Goal: Task Accomplishment & Management: Complete application form

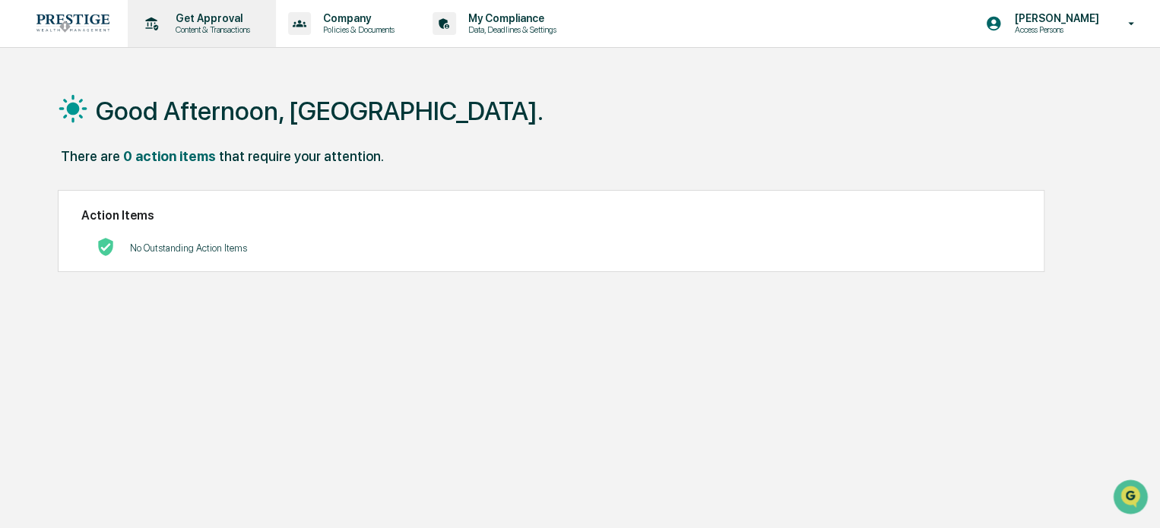
click at [204, 33] on p "Content & Transactions" at bounding box center [210, 29] width 94 height 11
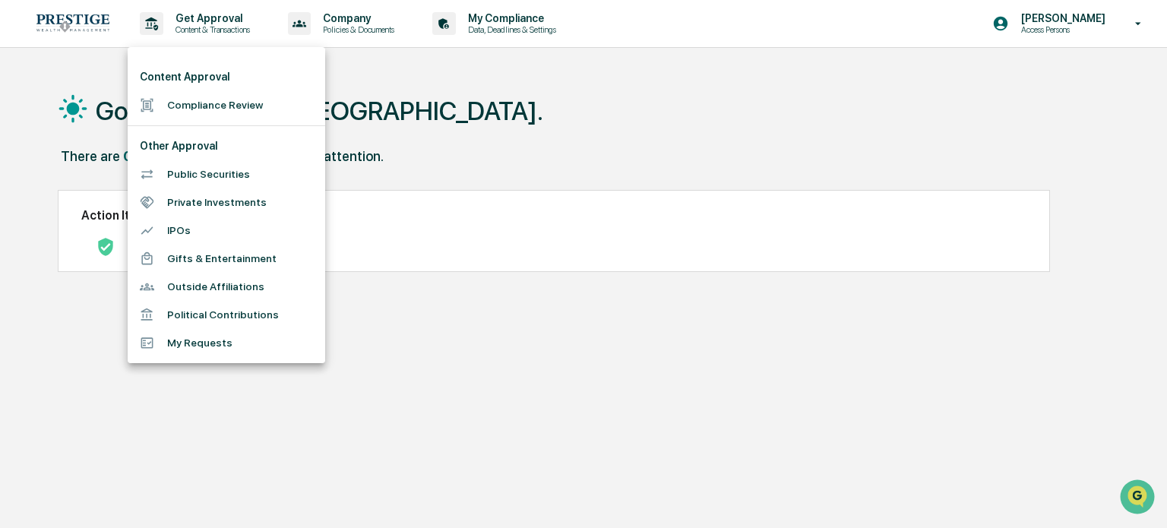
click at [220, 106] on li "Compliance Review" at bounding box center [227, 105] width 198 height 28
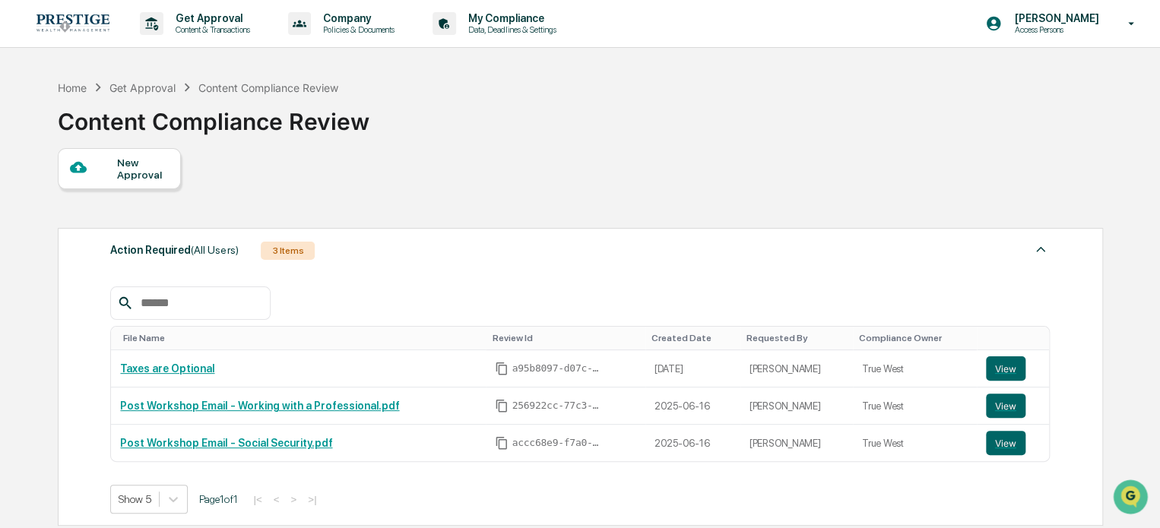
click at [110, 152] on div "New Approval" at bounding box center [119, 168] width 123 height 41
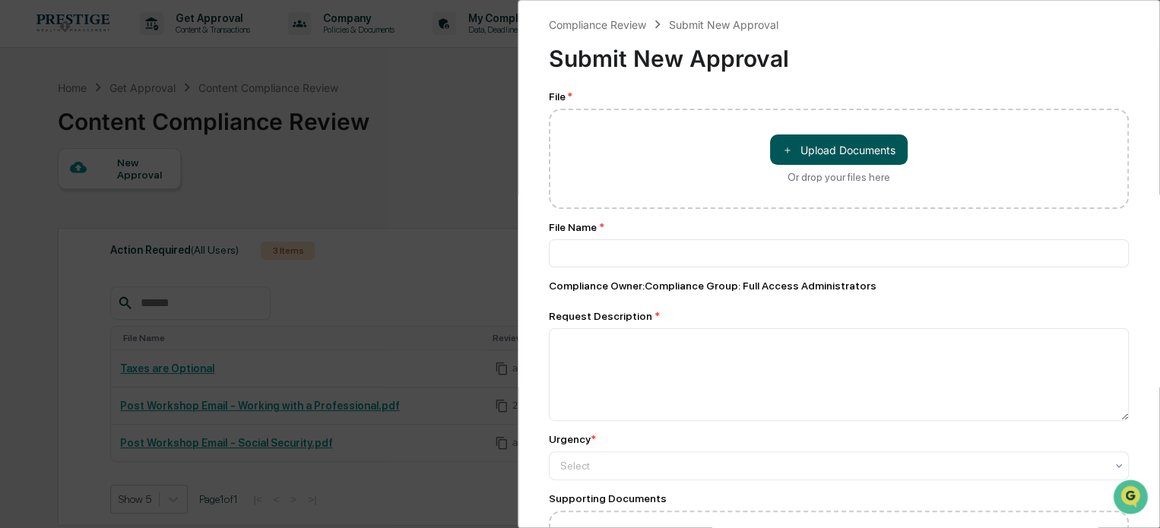
click at [843, 161] on button "＋ Upload Documents" at bounding box center [839, 150] width 138 height 30
type input "**********"
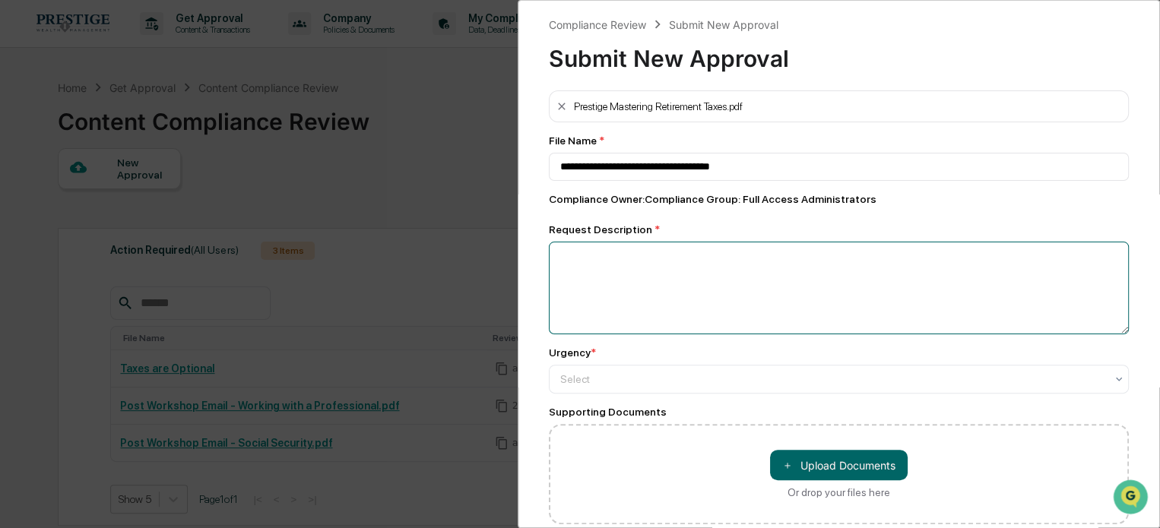
click at [610, 307] on textarea at bounding box center [839, 288] width 580 height 93
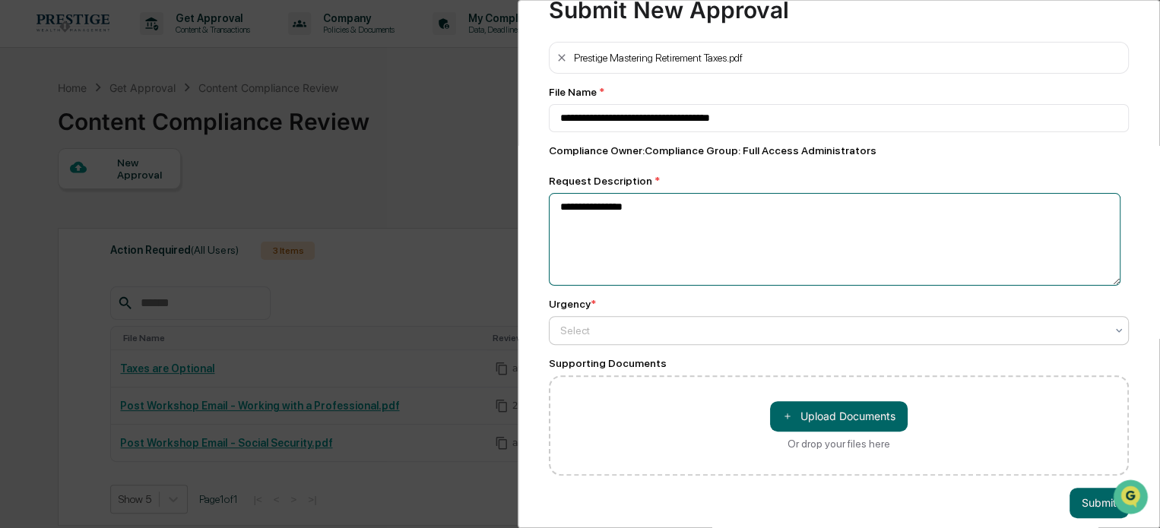
scroll to position [73, 0]
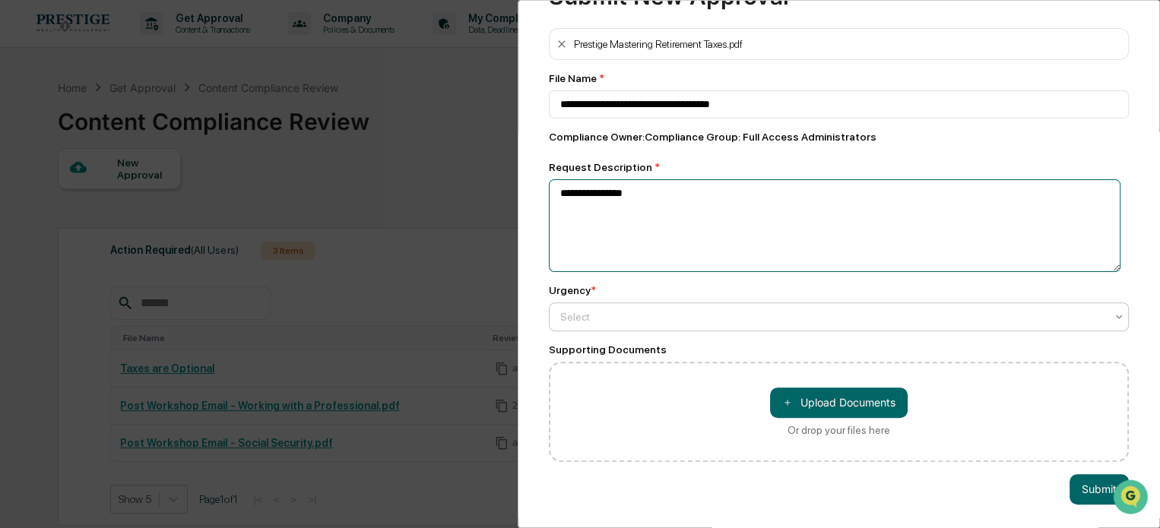
type textarea "**********"
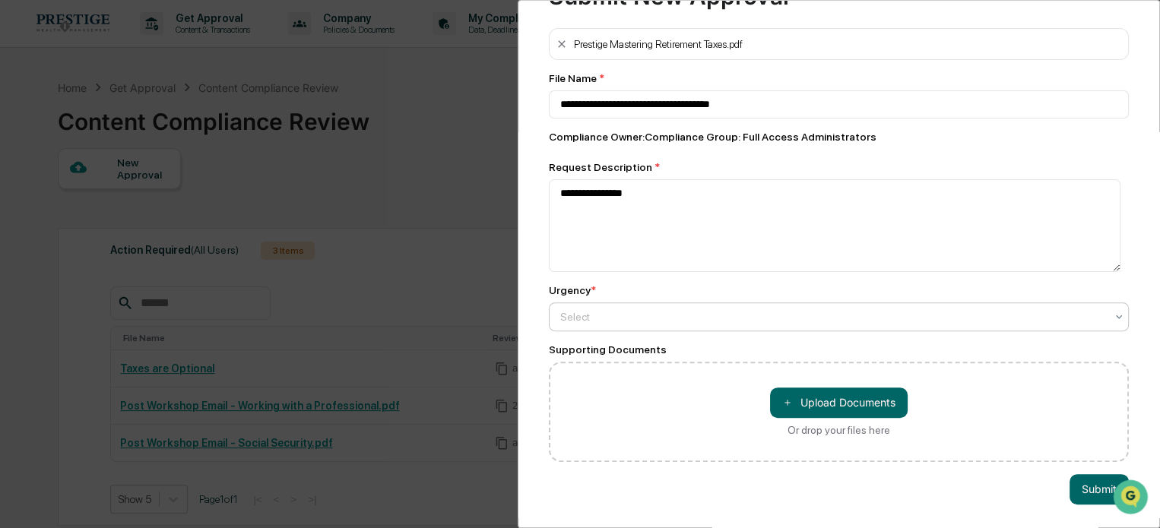
click at [635, 315] on div at bounding box center [832, 316] width 545 height 15
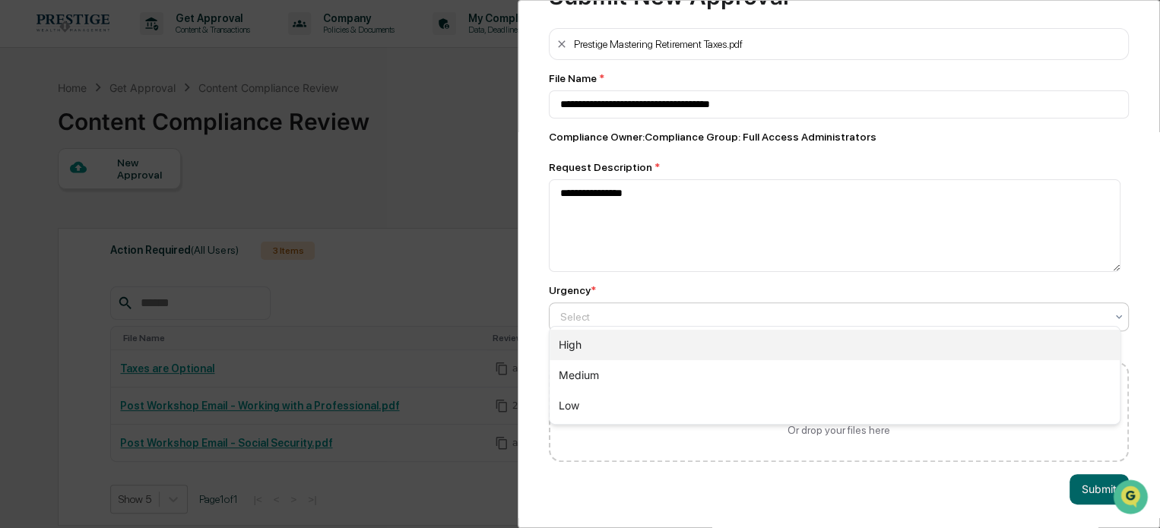
click at [615, 346] on div "High" at bounding box center [834, 345] width 570 height 30
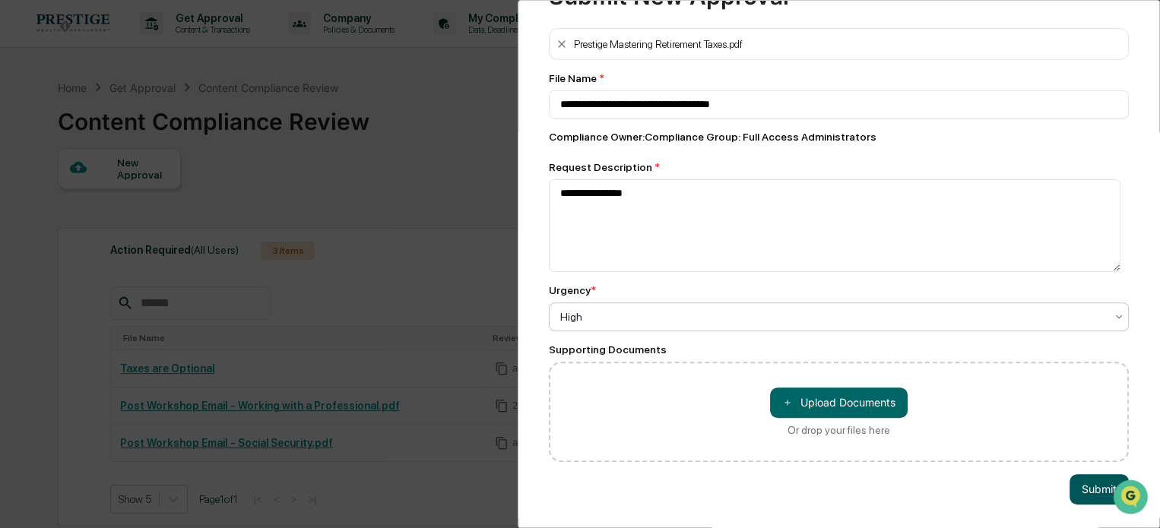
click at [1091, 474] on button "Submit" at bounding box center [1098, 489] width 59 height 30
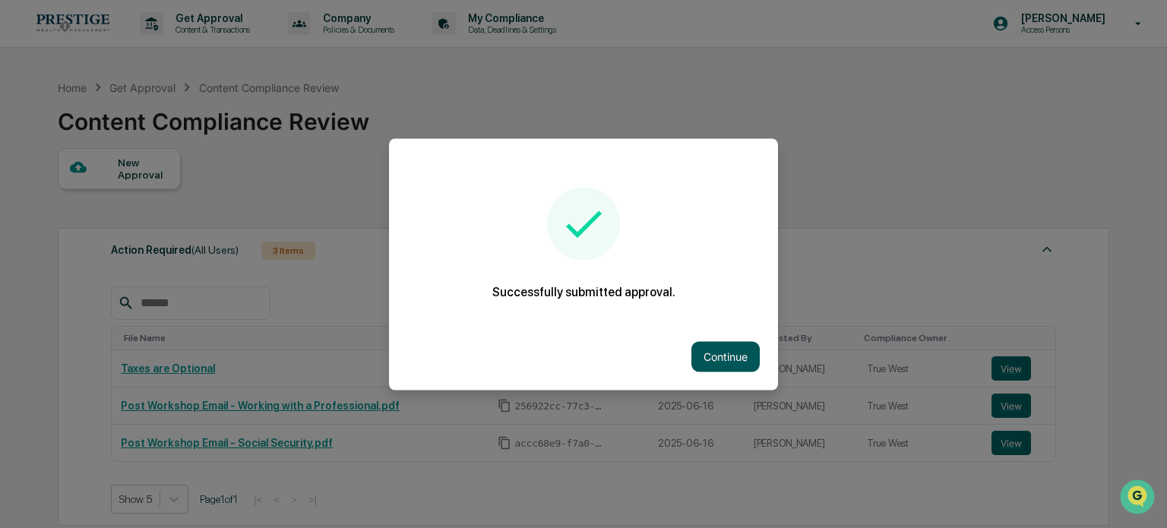
click at [705, 359] on button "Continue" at bounding box center [725, 356] width 68 height 30
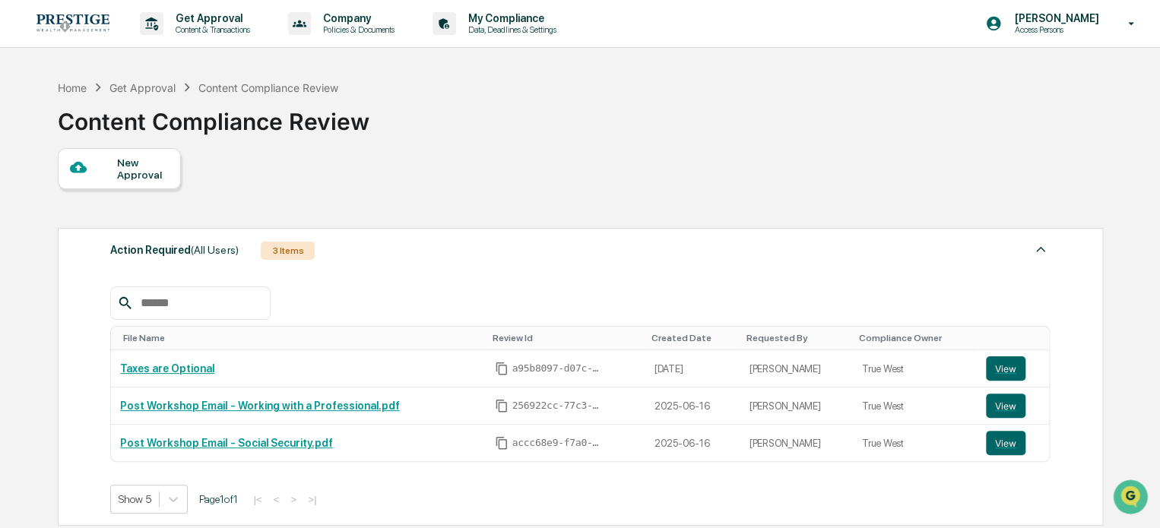
click at [112, 156] on div "New Approval" at bounding box center [119, 168] width 123 height 41
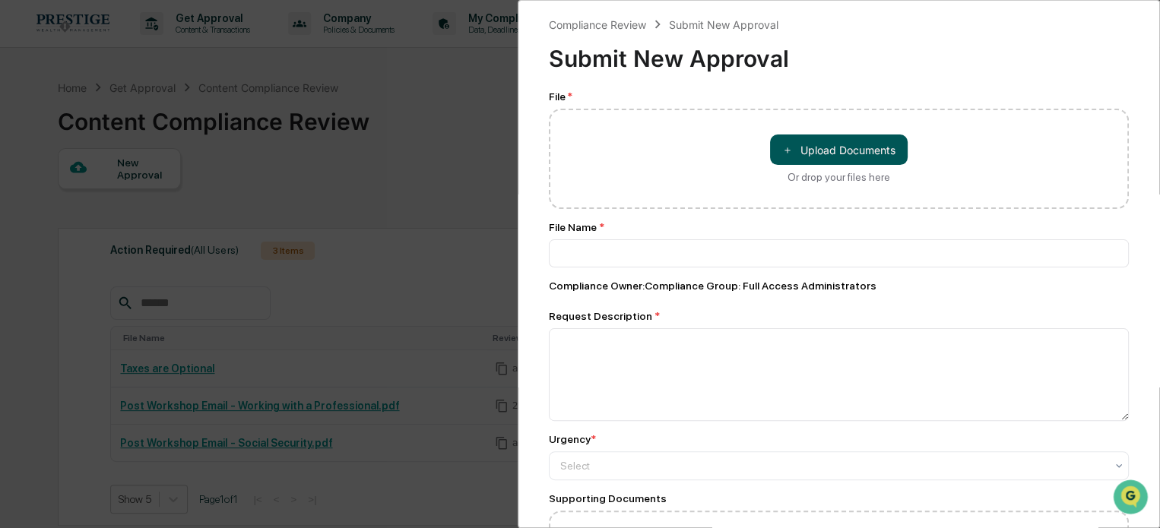
click at [828, 141] on button "＋ Upload Documents" at bounding box center [839, 150] width 138 height 30
type input "**********"
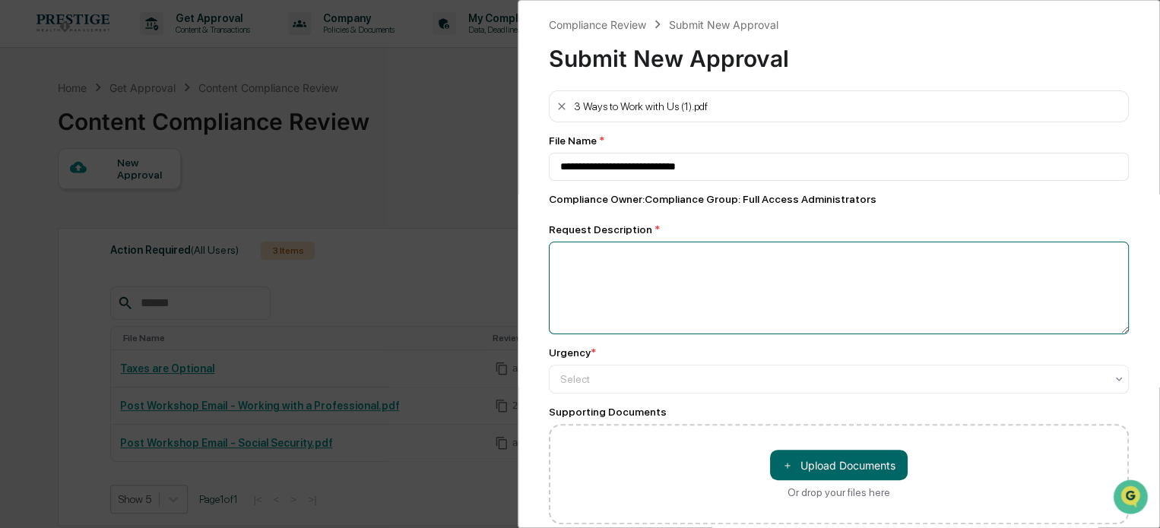
click at [684, 300] on textarea at bounding box center [839, 288] width 580 height 93
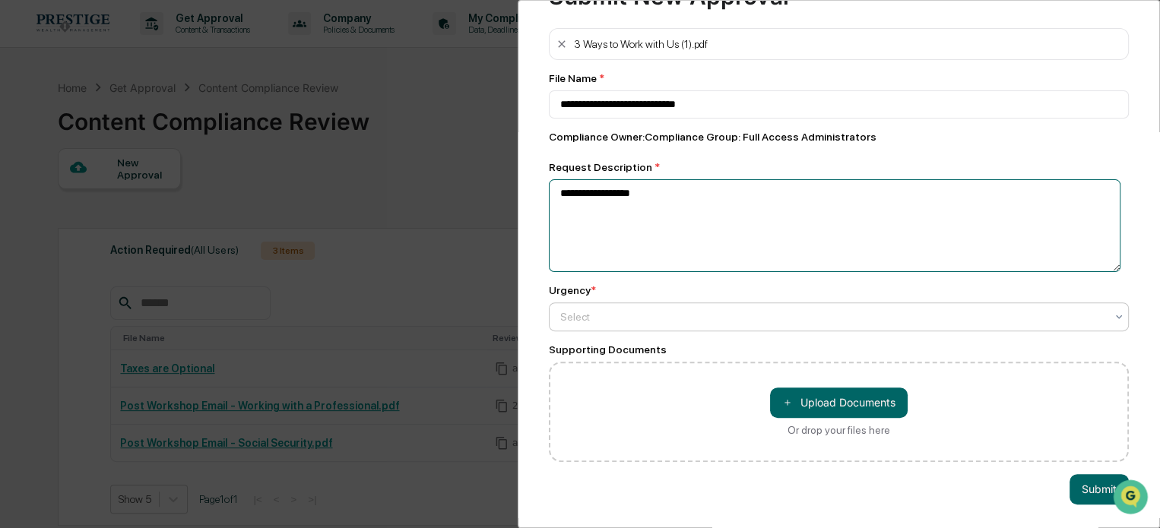
type textarea "**********"
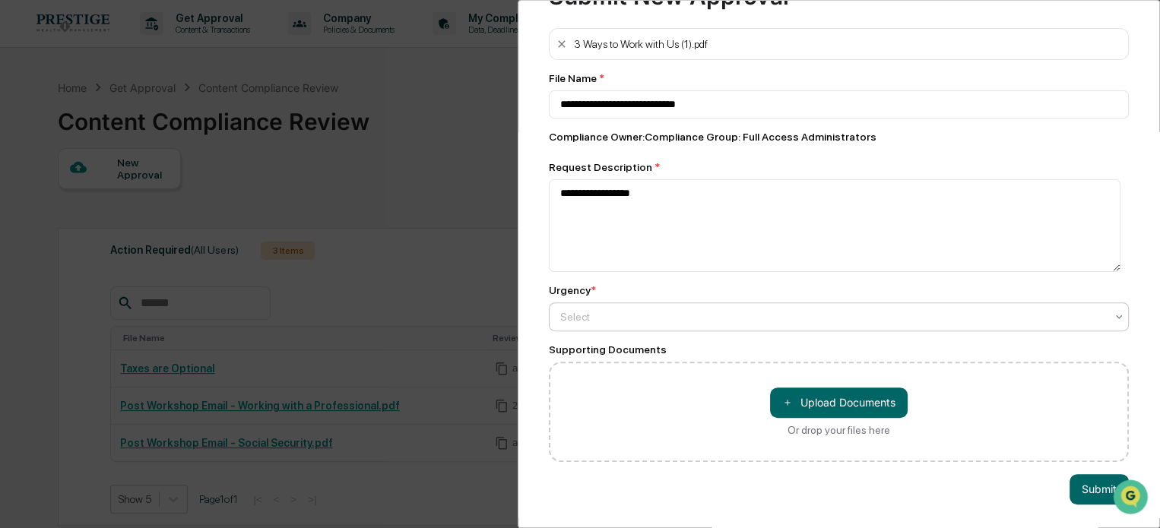
click at [588, 314] on div at bounding box center [832, 316] width 545 height 15
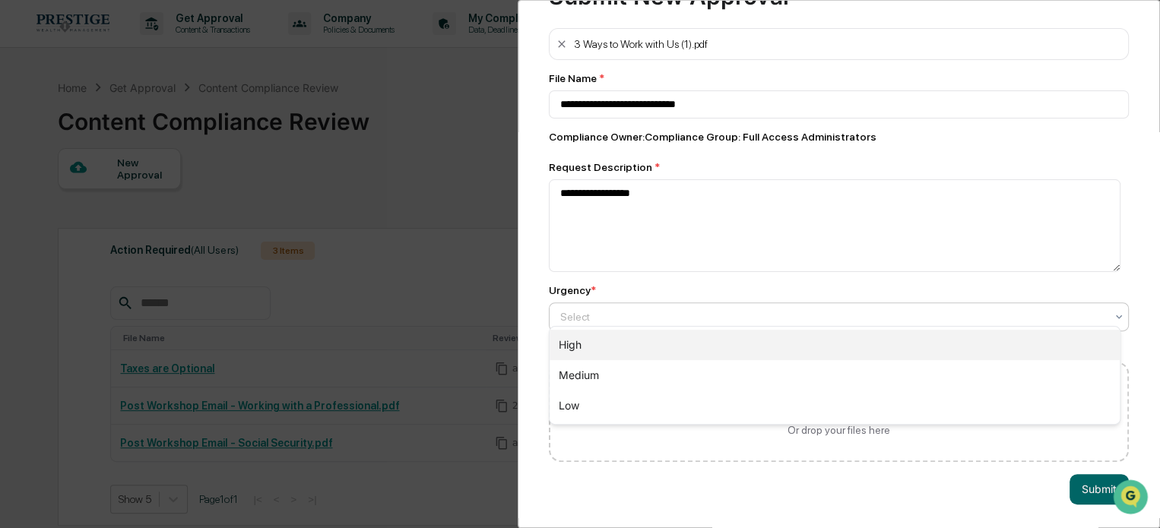
click at [614, 347] on div "High" at bounding box center [834, 345] width 570 height 30
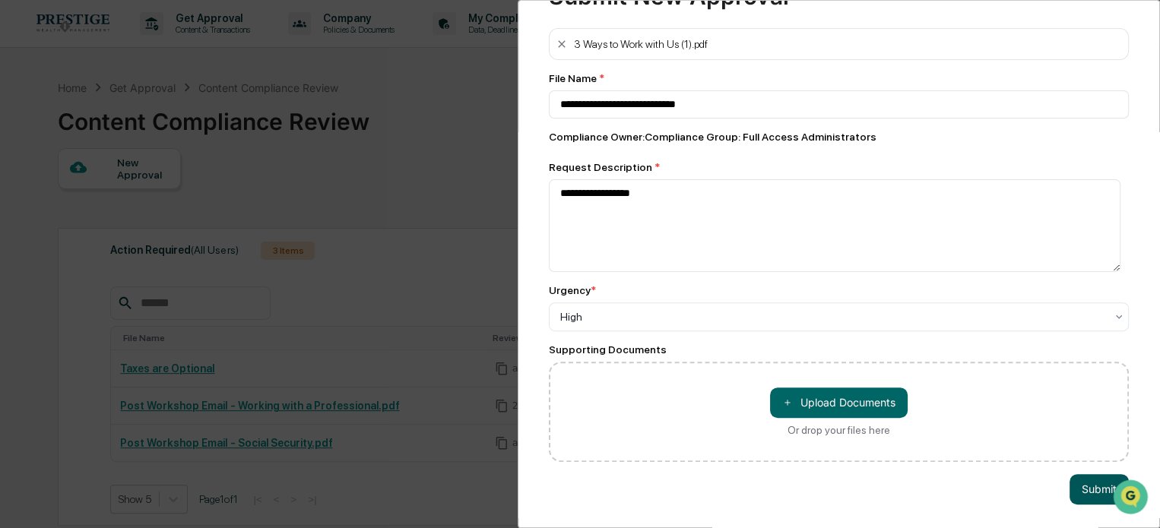
click at [1069, 480] on button "Submit" at bounding box center [1098, 489] width 59 height 30
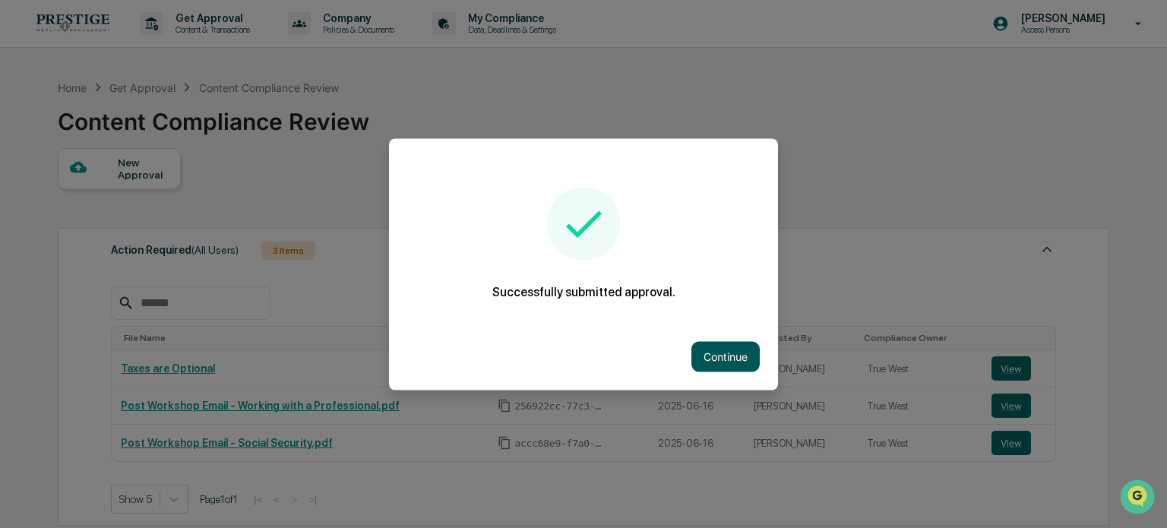
click at [719, 357] on button "Continue" at bounding box center [725, 356] width 68 height 30
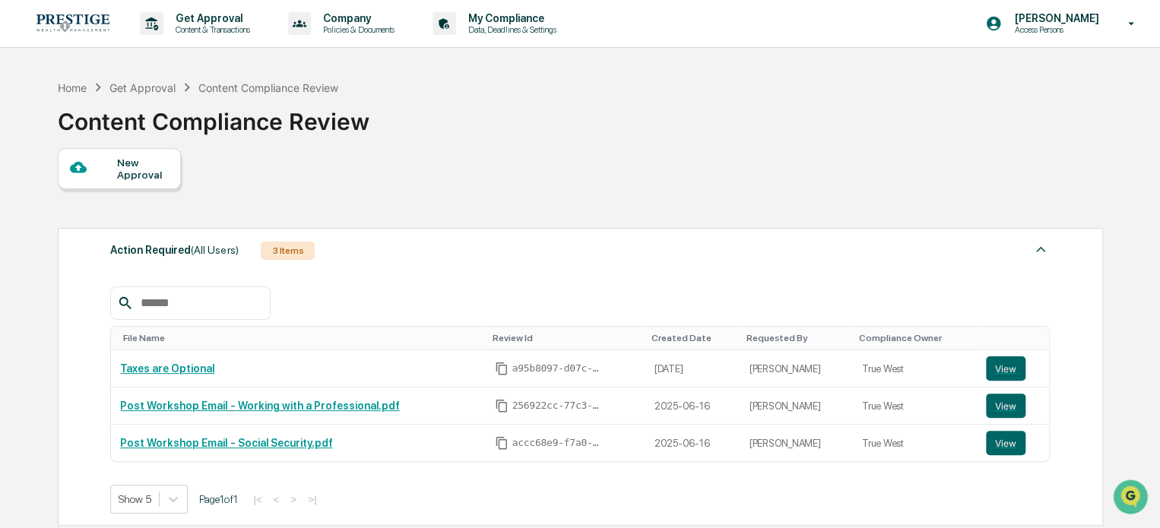
click at [112, 178] on div at bounding box center [94, 168] width 48 height 19
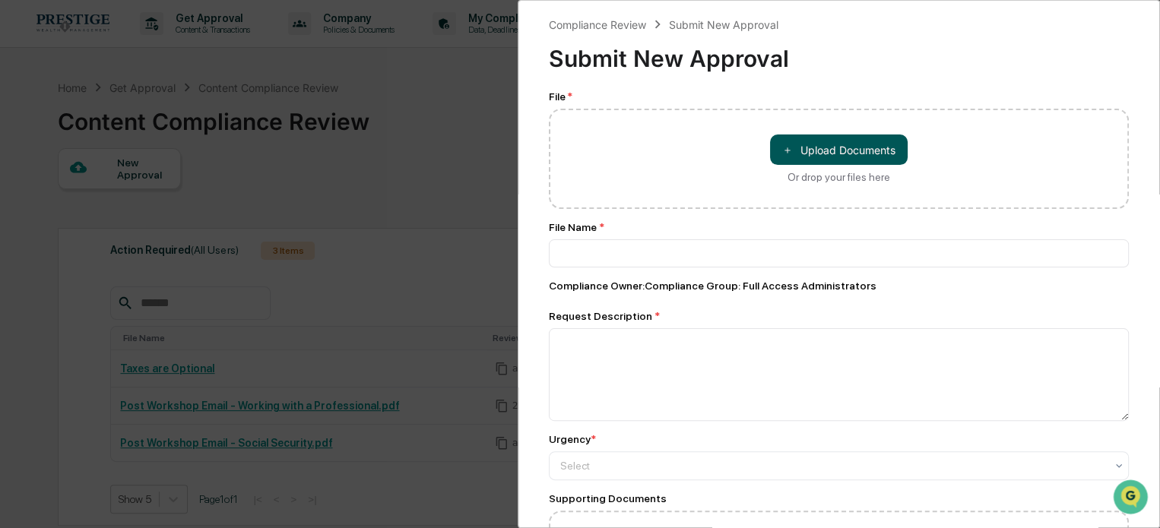
click at [838, 139] on button "＋ Upload Documents" at bounding box center [839, 150] width 138 height 30
type input "**********"
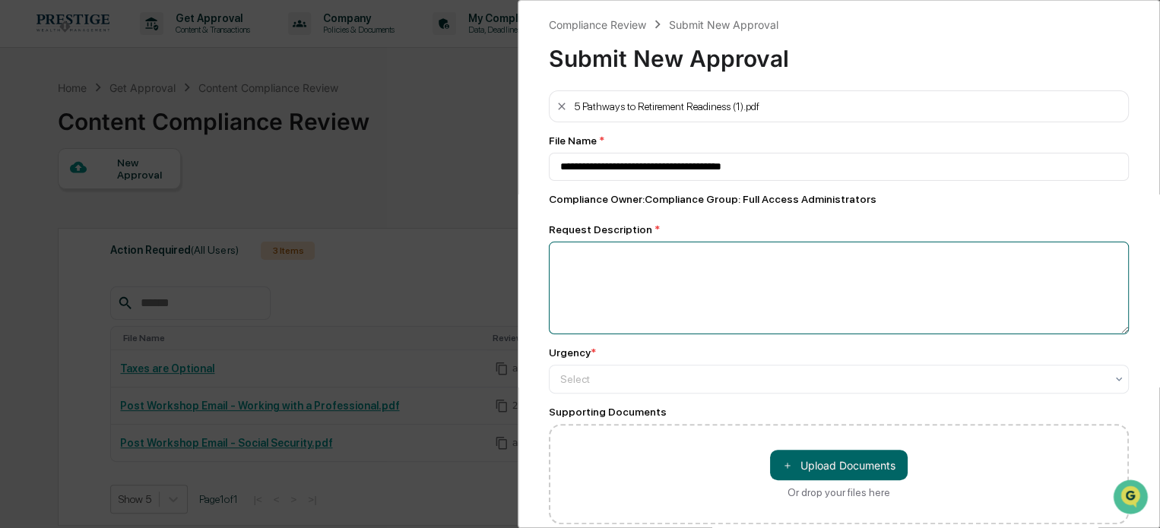
click at [631, 305] on textarea at bounding box center [839, 288] width 580 height 93
type textarea "**********"
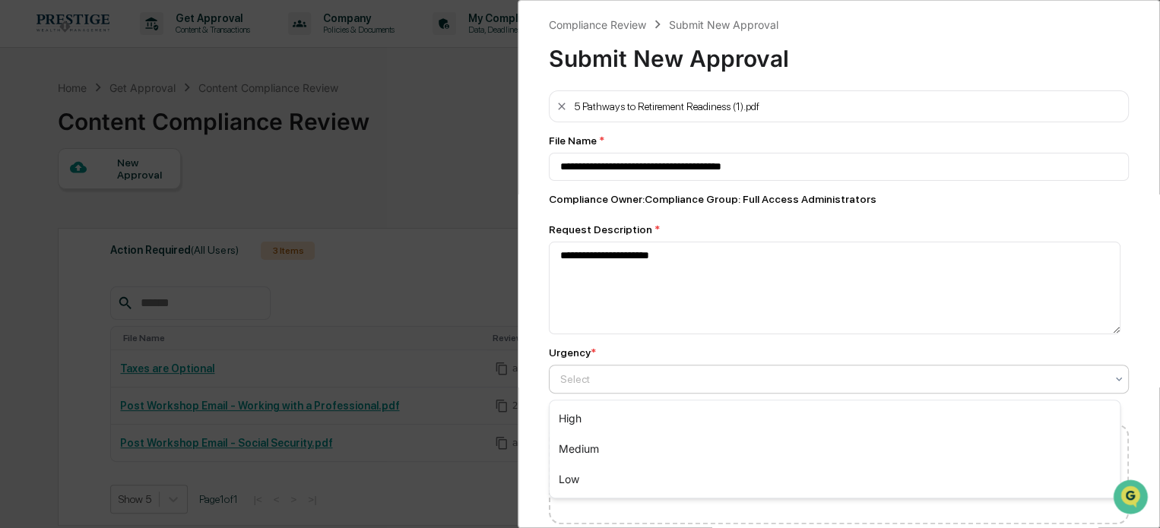
click at [672, 376] on div at bounding box center [832, 379] width 545 height 15
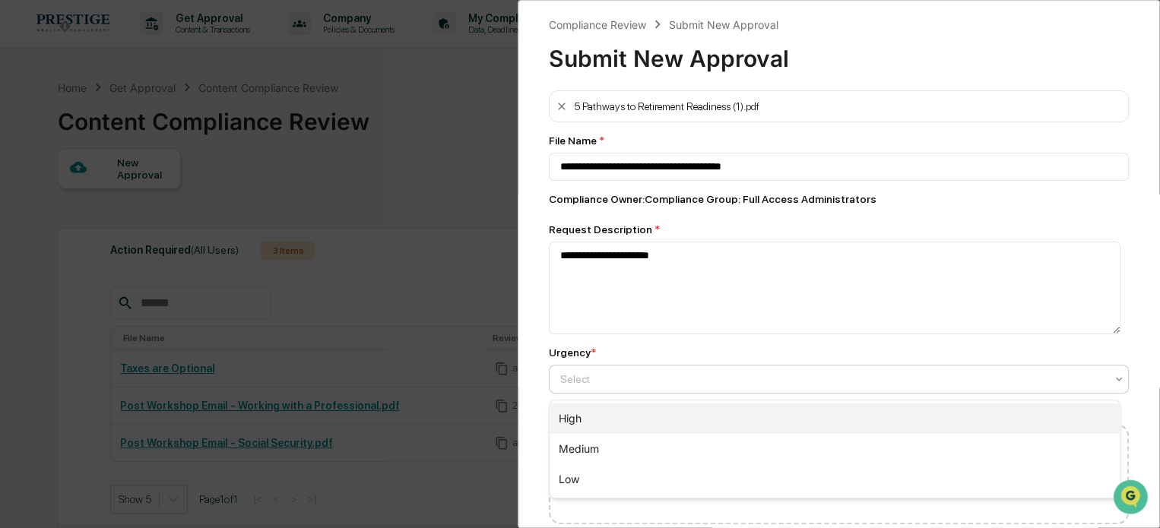
click at [638, 405] on div "High" at bounding box center [834, 419] width 570 height 30
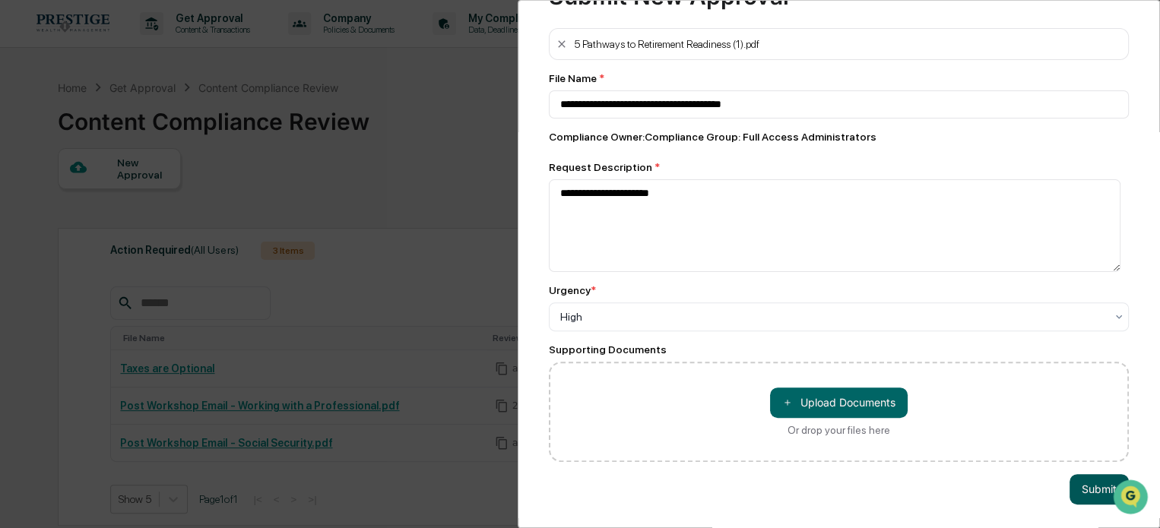
click at [1095, 486] on button "Submit" at bounding box center [1098, 489] width 59 height 30
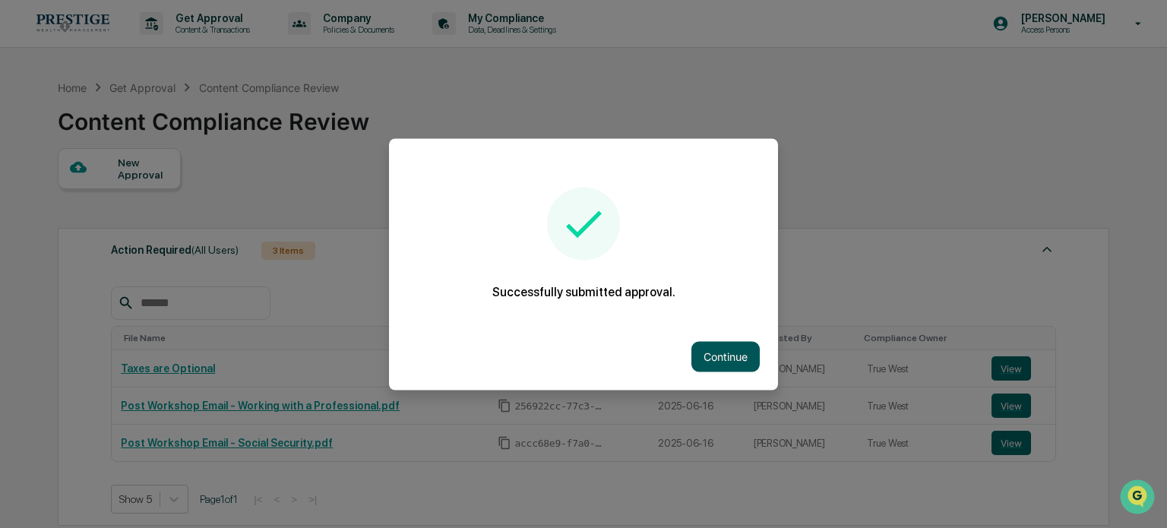
click at [714, 356] on button "Continue" at bounding box center [725, 356] width 68 height 30
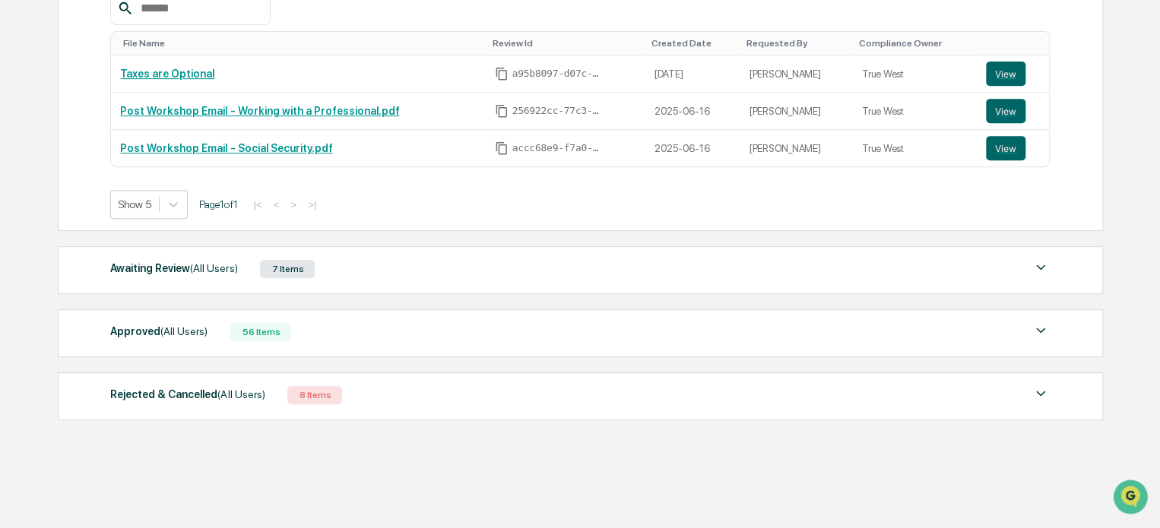
scroll to position [299, 0]
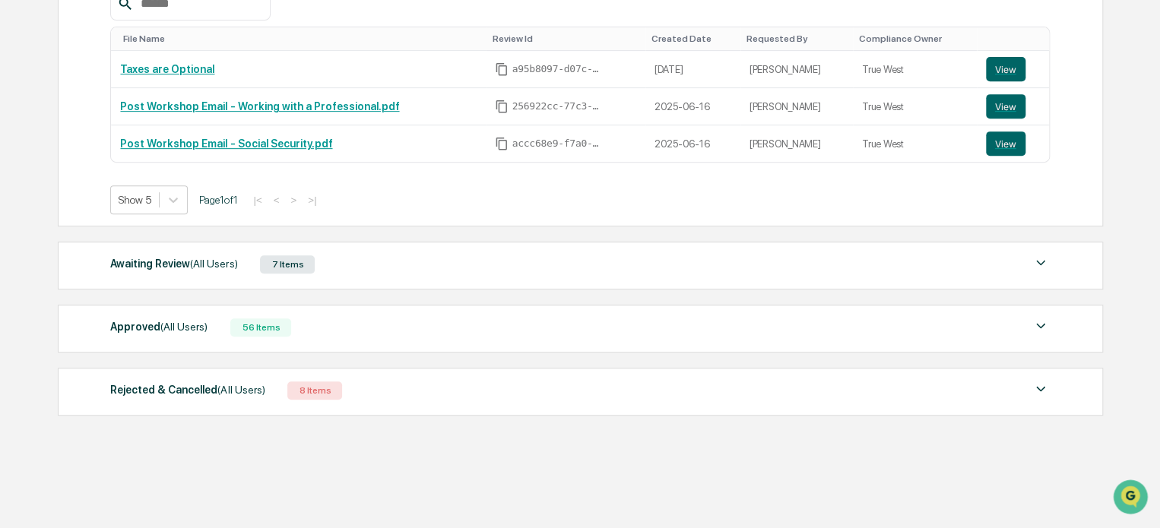
click at [517, 262] on div "Awaiting Review (All Users) 7 Items" at bounding box center [579, 264] width 939 height 21
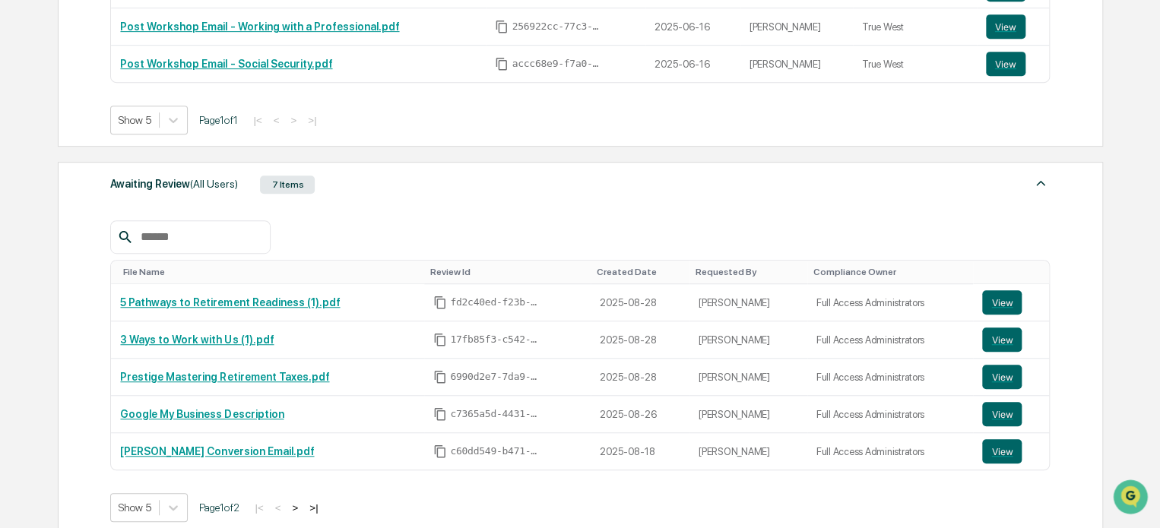
scroll to position [527, 0]
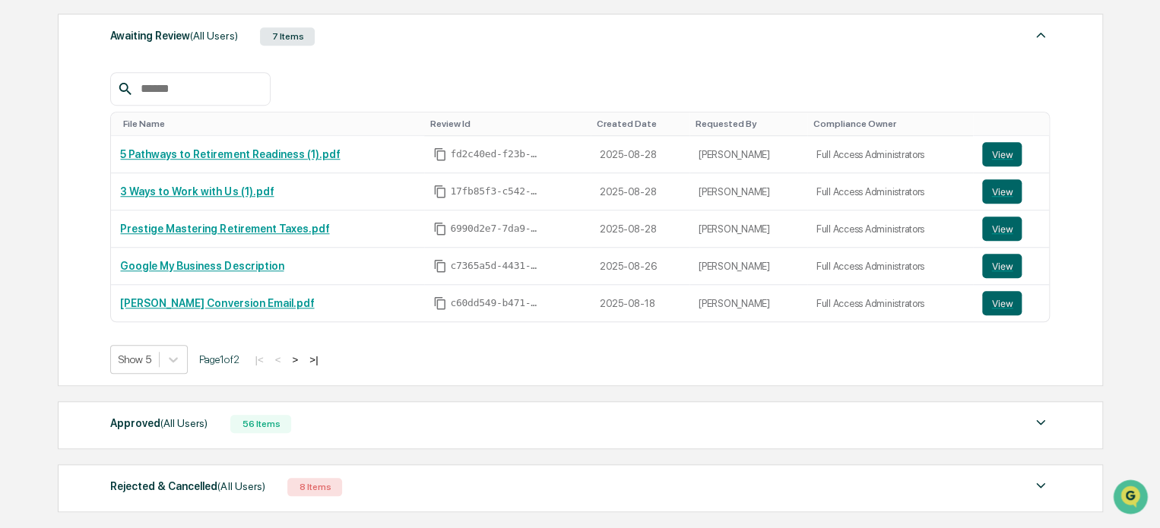
click at [298, 356] on button ">" at bounding box center [294, 359] width 15 height 13
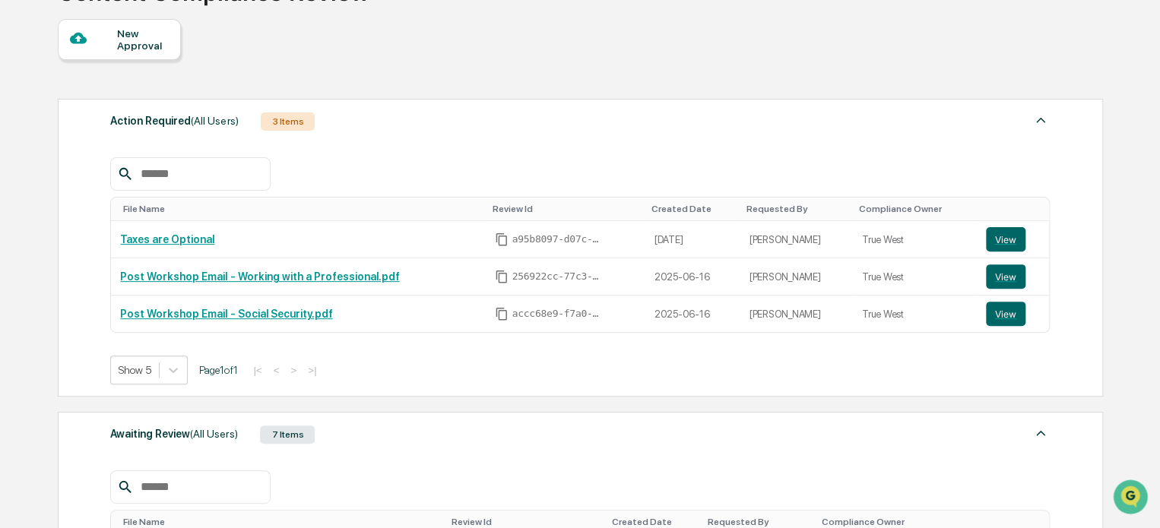
scroll to position [0, 0]
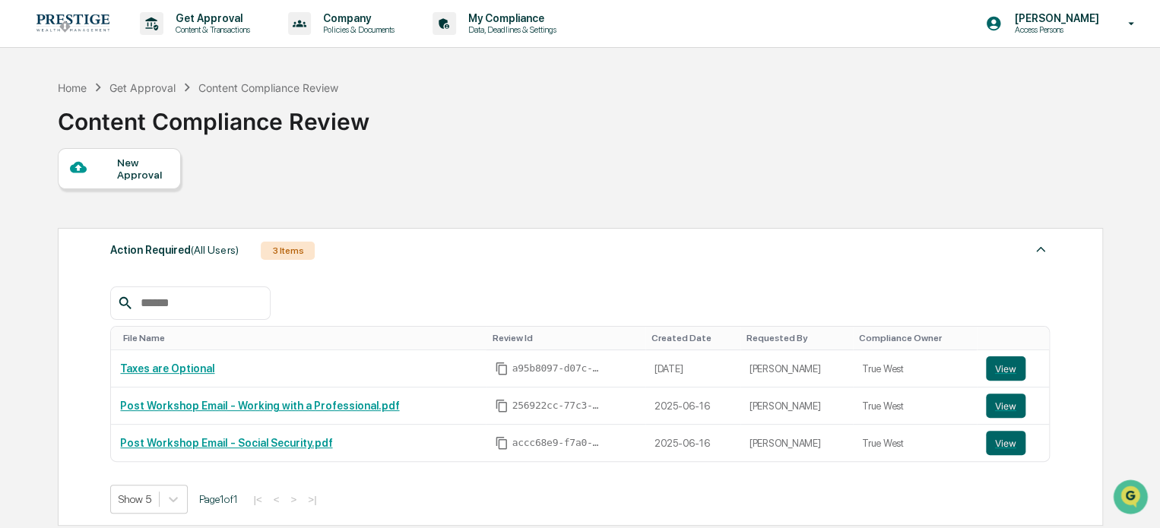
click at [154, 160] on div "New Approval" at bounding box center [142, 169] width 51 height 24
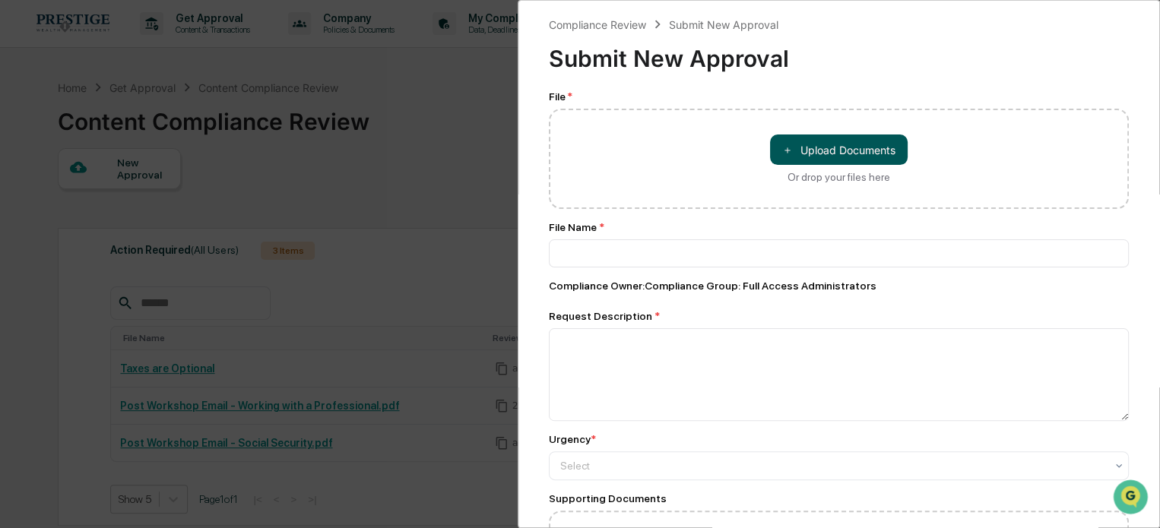
click at [826, 141] on button "＋ Upload Documents" at bounding box center [839, 150] width 138 height 30
type input "**********"
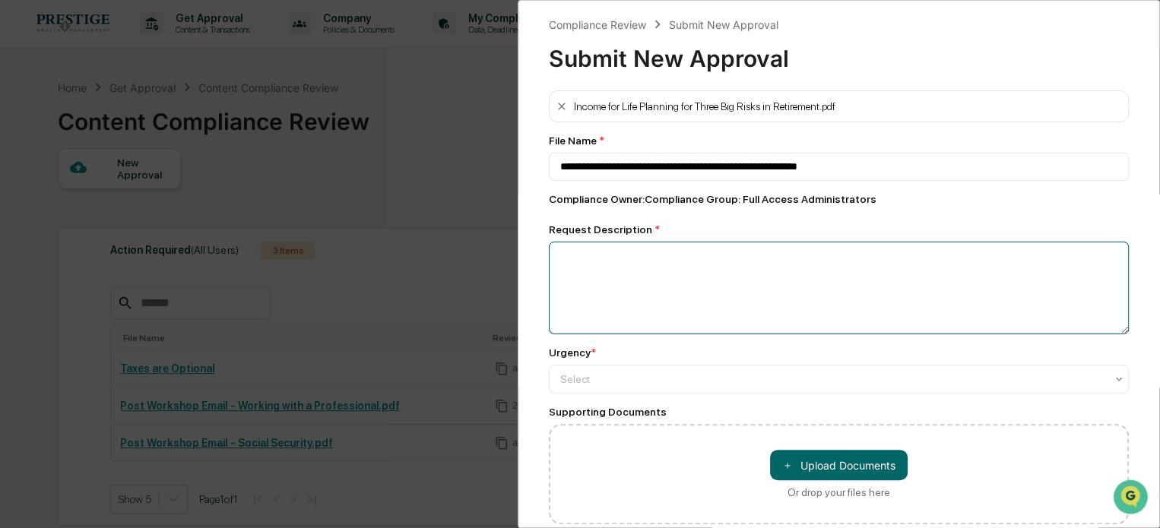
click at [690, 261] on textarea at bounding box center [839, 288] width 580 height 93
type textarea "**********"
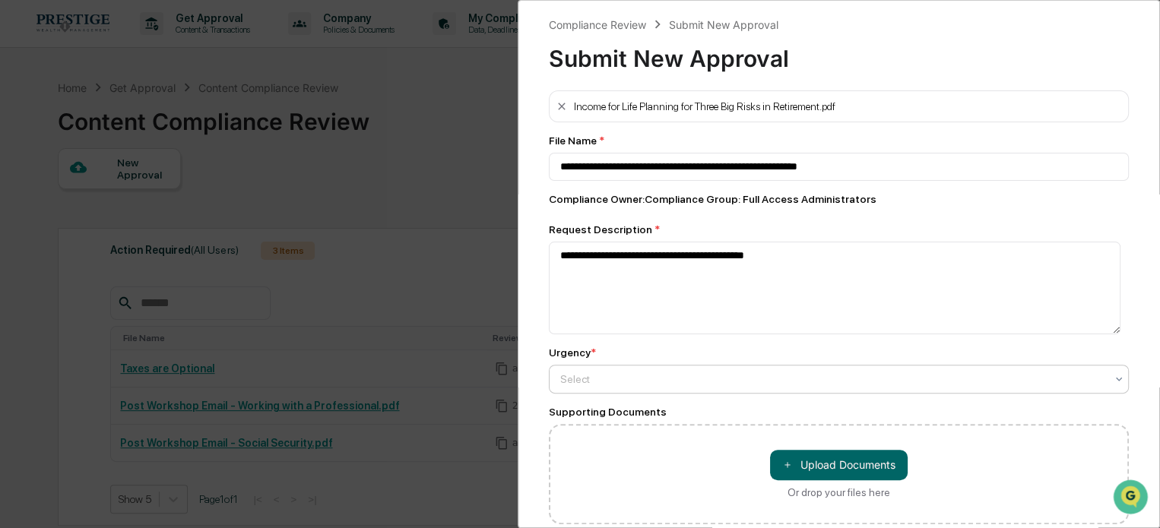
click at [609, 387] on div at bounding box center [832, 379] width 545 height 15
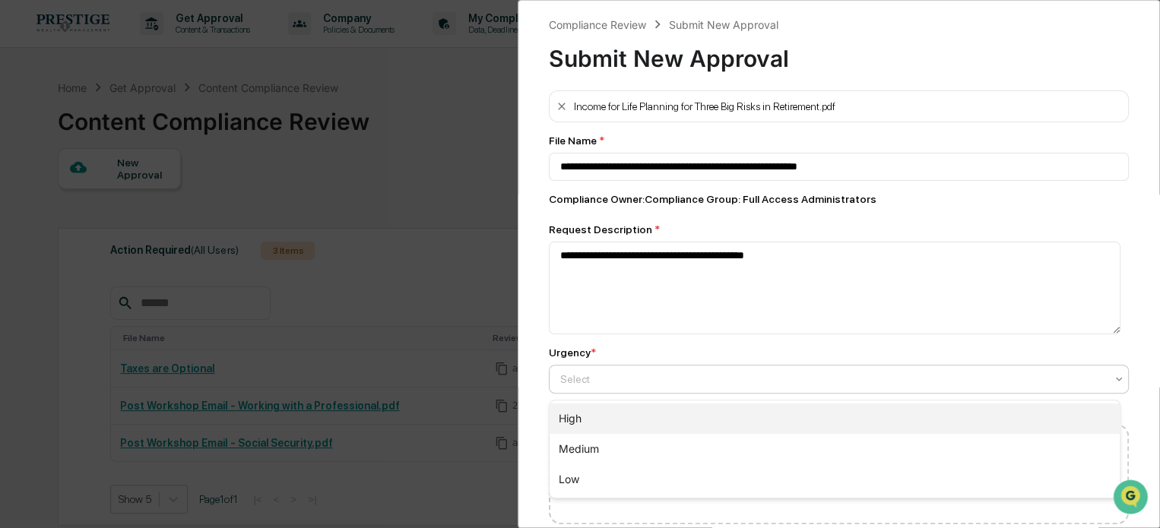
click at [615, 410] on div "High" at bounding box center [834, 419] width 570 height 30
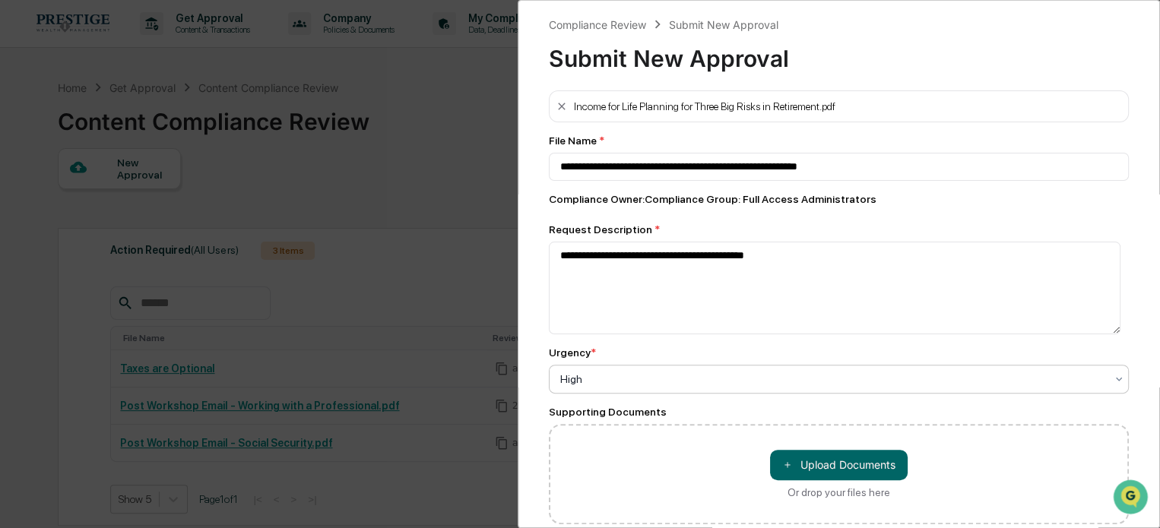
scroll to position [73, 0]
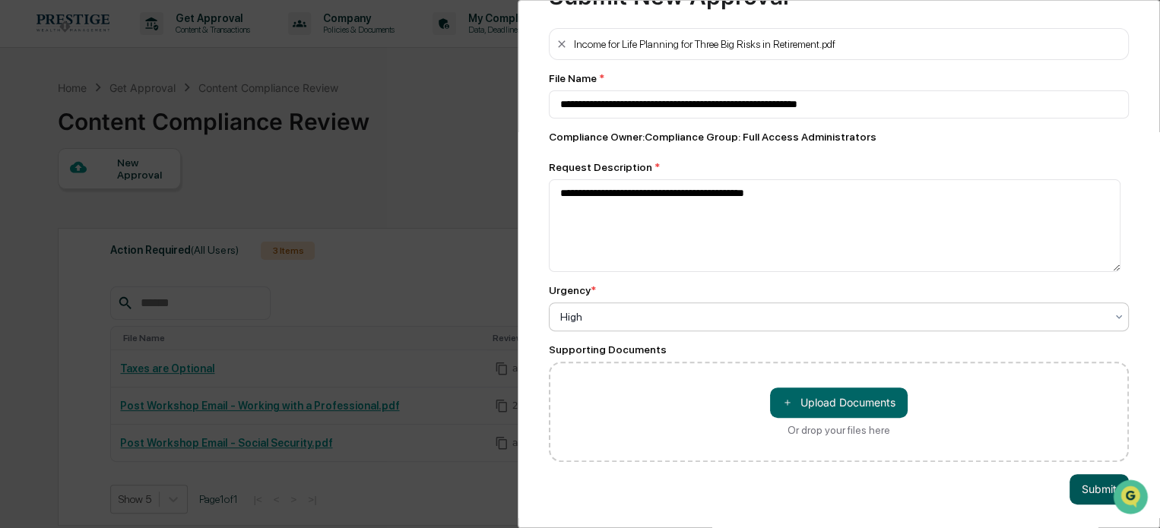
click at [1087, 481] on button "Submit" at bounding box center [1098, 489] width 59 height 30
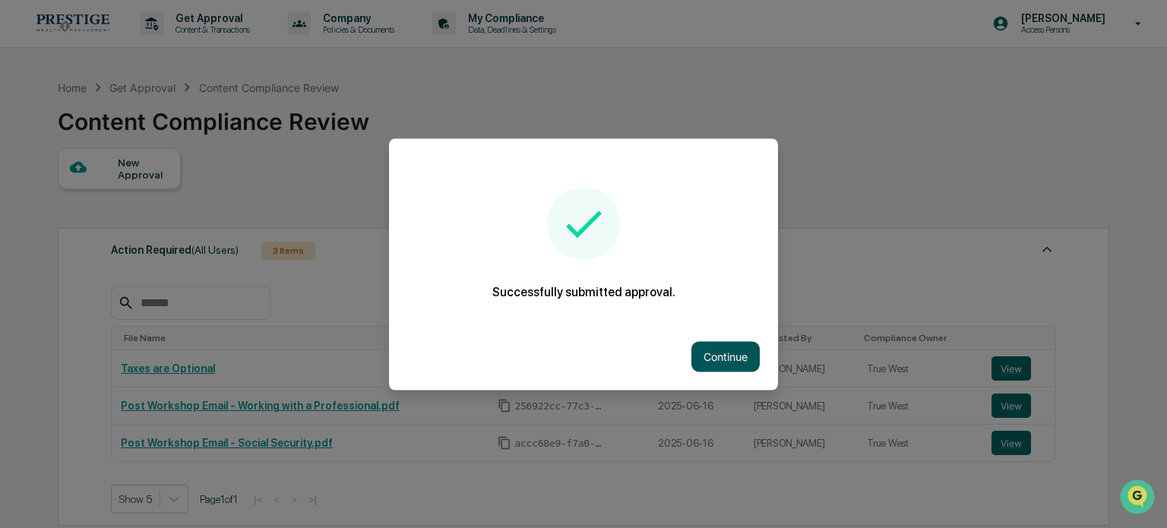
click at [706, 358] on button "Continue" at bounding box center [725, 356] width 68 height 30
